Goal: Complete application form: Complete application form

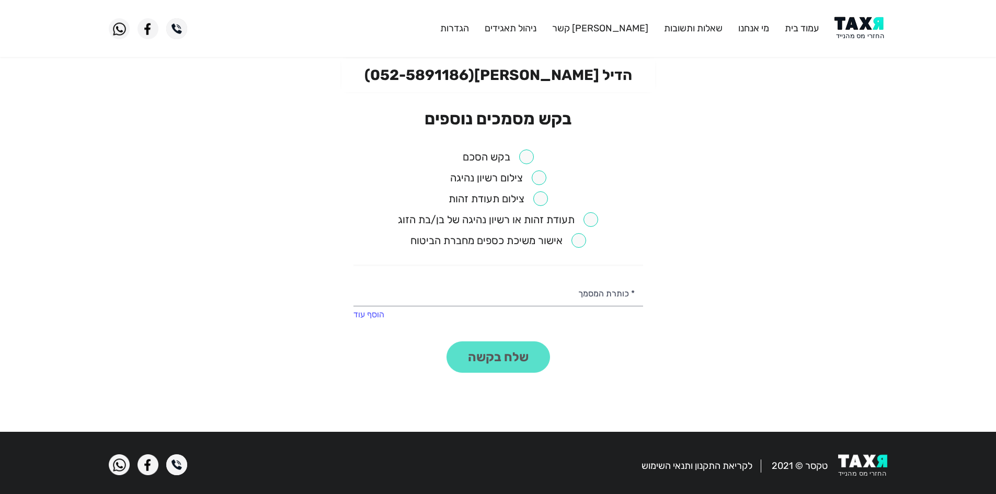
click at [526, 156] on input "checkbox" at bounding box center [497, 156] width 71 height 15
click at [509, 348] on button "שלח בקשה" at bounding box center [497, 356] width 103 height 31
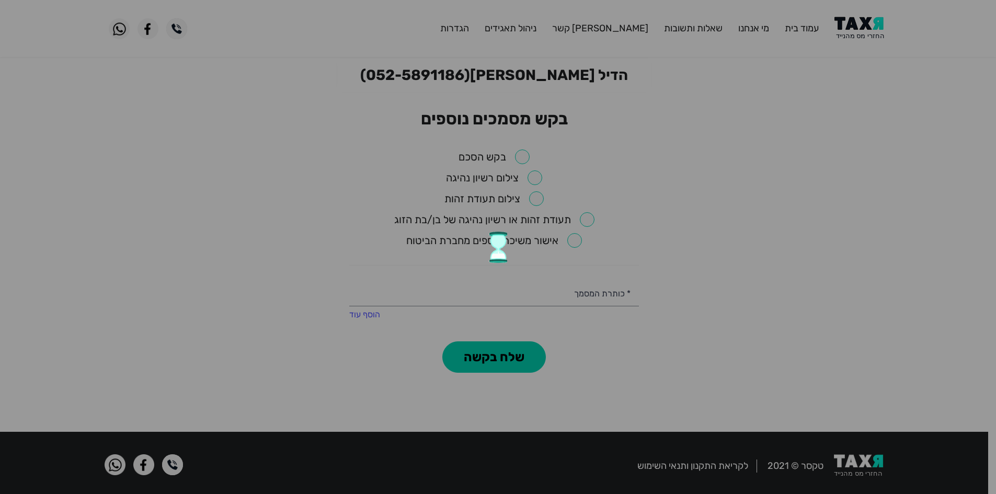
checkbox input "false"
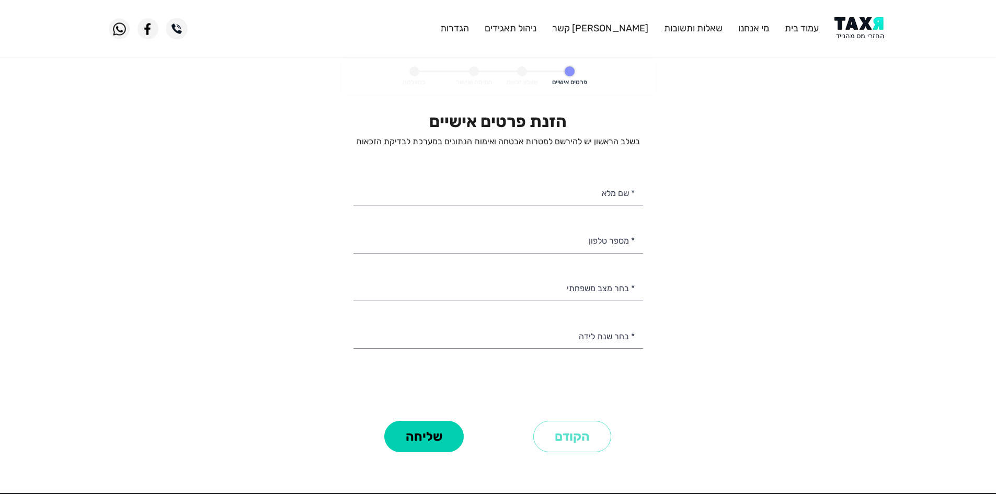
select select
click at [854, 46] on header "עמוד בית מי אנחנו שאלות ותשובות צור קשר ניהול תאגידים הגדרות" at bounding box center [498, 28] width 996 height 57
click at [854, 36] on img at bounding box center [860, 29] width 53 height 24
click at [561, 194] on input "* שם מלא" at bounding box center [498, 192] width 290 height 27
type input "[PERSON_NAME]"
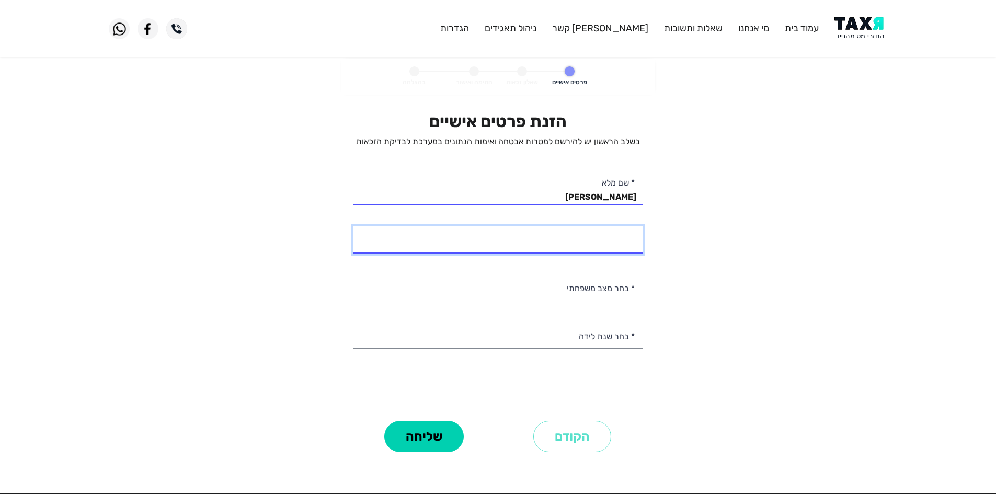
click at [612, 238] on input "* מספר טלפון" at bounding box center [498, 239] width 290 height 27
paste input "0546701932"
type input "054-6701932"
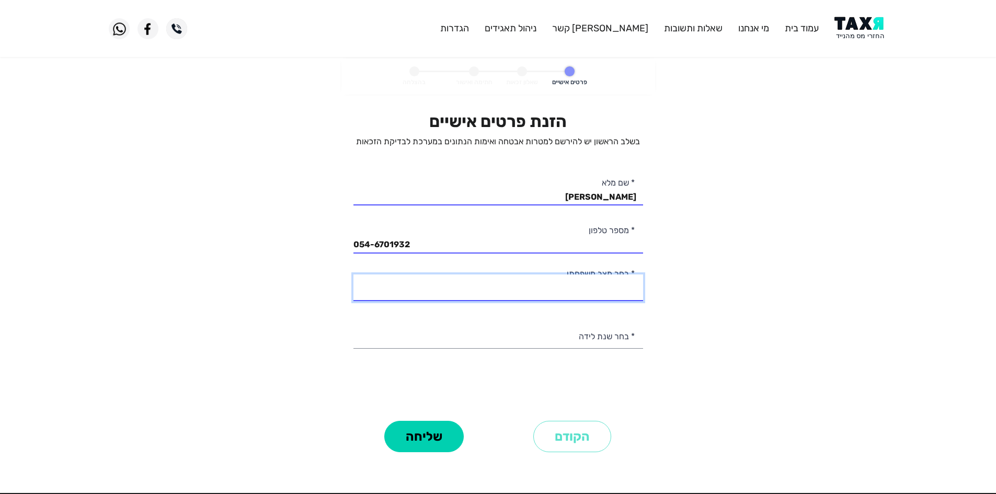
click at [594, 292] on select "רווק/ה נשוי/[PERSON_NAME]/ה אלמן/נה" at bounding box center [498, 287] width 290 height 27
select select "1: Single"
click at [353, 274] on select "רווק/ה נשוי/[PERSON_NAME]/ה אלמן/נה" at bounding box center [498, 287] width 290 height 27
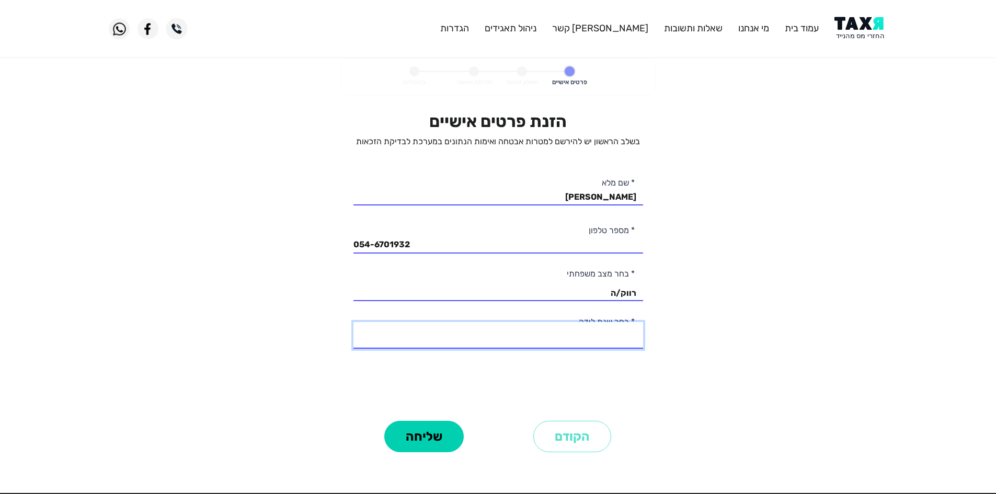
click at [586, 331] on select "2003 2002 2001 2000 1999 1998 1997 1996 1995 1994 1993 1992 1991 1990 1989 1988…" at bounding box center [498, 335] width 290 height 27
select select "9: 1995"
click at [353, 322] on select "2003 2002 2001 2000 1999 1998 1997 1996 1995 1994 1993 1992 1991 1990 1989 1988…" at bounding box center [498, 335] width 290 height 27
click at [413, 440] on button "שליחה" at bounding box center [423, 436] width 79 height 31
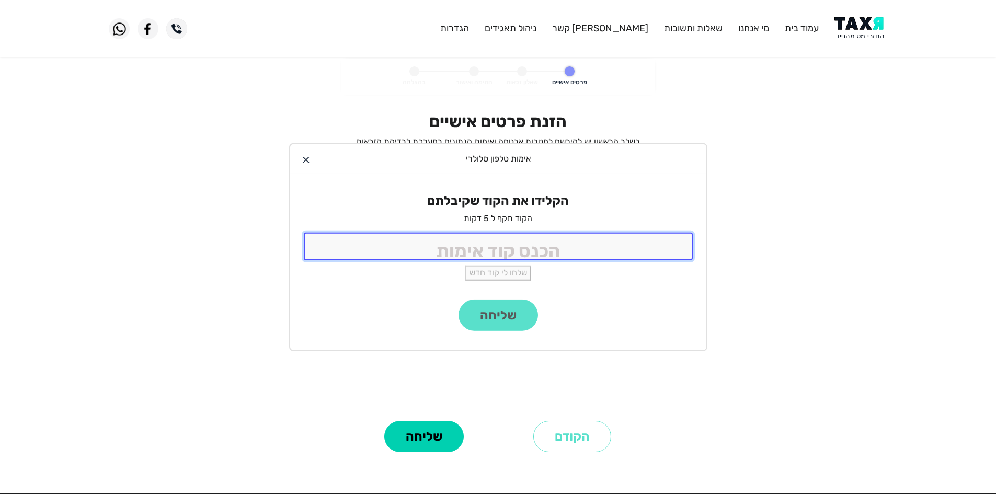
click at [598, 235] on input "tel" at bounding box center [498, 247] width 389 height 28
type input "9988"
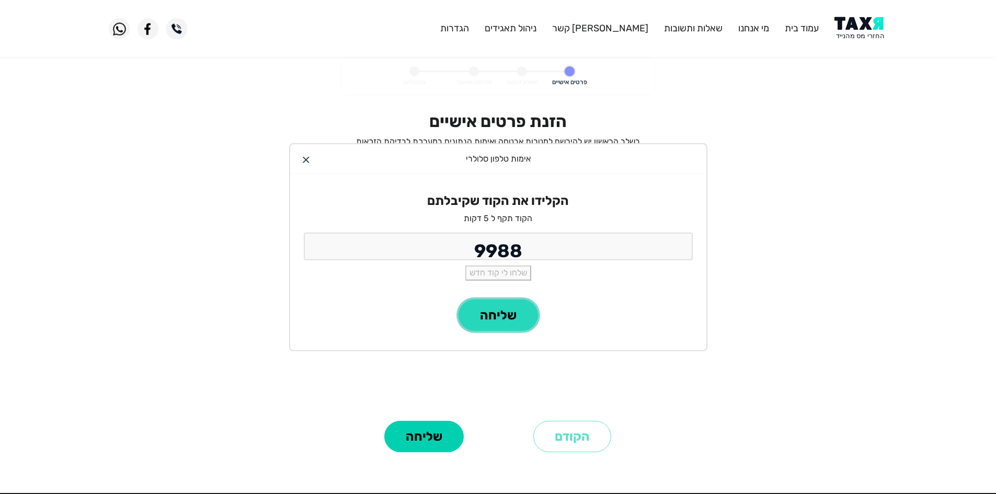
click at [526, 320] on button "שליחה" at bounding box center [497, 314] width 79 height 31
